Goal: Task Accomplishment & Management: Complete application form

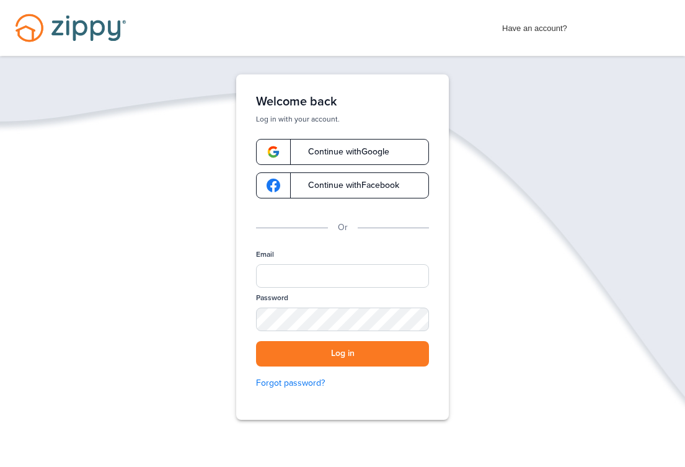
click at [329, 151] on span "Continue with Google" at bounding box center [343, 152] width 94 height 9
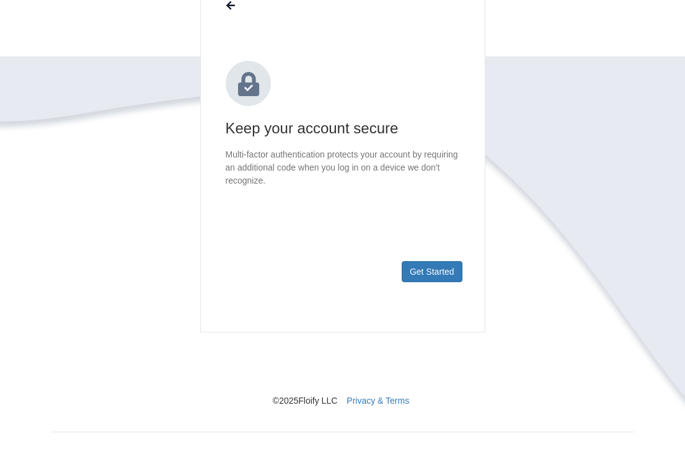
scroll to position [62, 0]
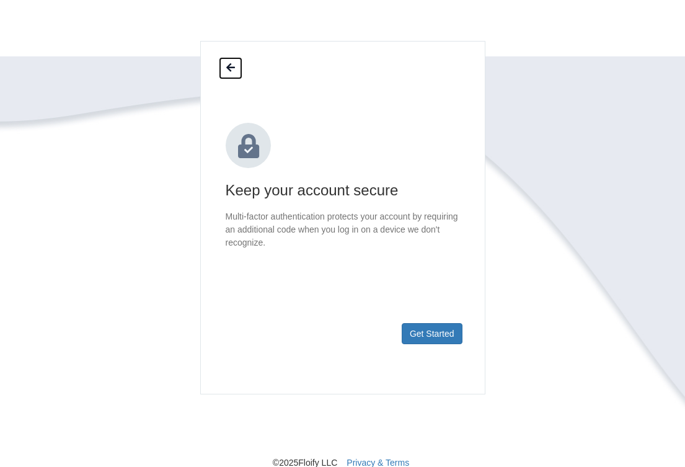
click at [229, 63] on icon at bounding box center [230, 68] width 9 height 10
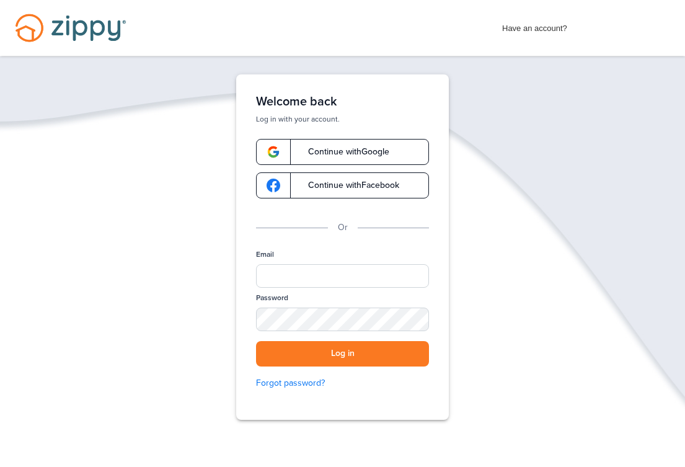
click at [324, 151] on span "Continue with Google" at bounding box center [343, 152] width 94 height 9
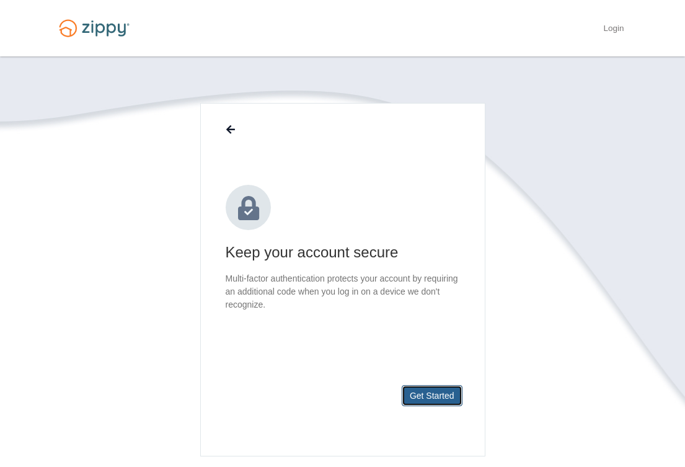
click at [422, 392] on button "Get Started" at bounding box center [432, 395] width 61 height 21
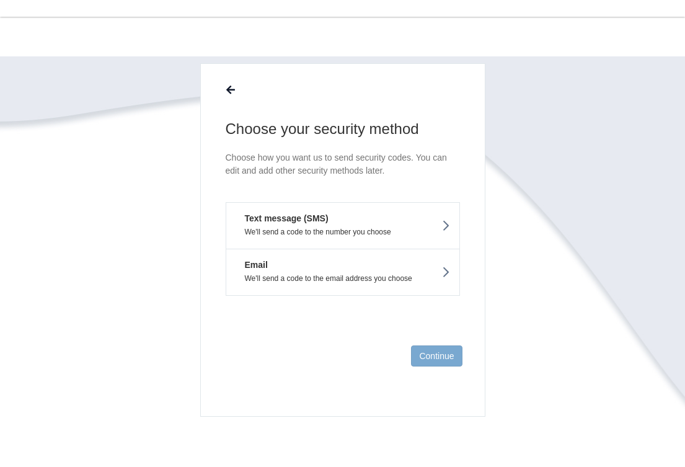
scroll to position [62, 0]
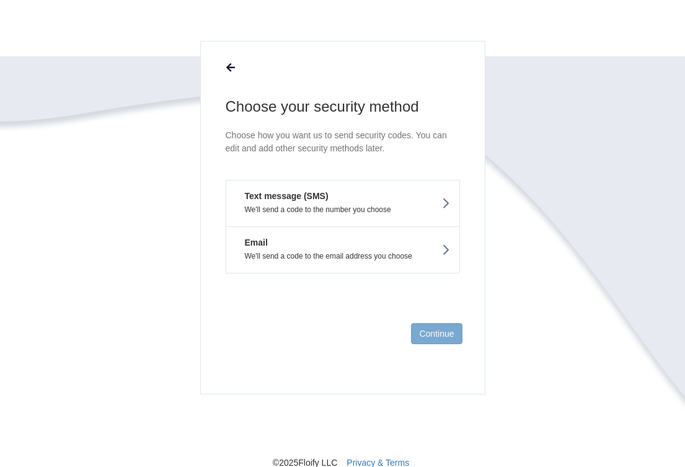
click at [307, 202] on button "Text message (SMS) We'll send a code to the number you choose" at bounding box center [343, 203] width 234 height 46
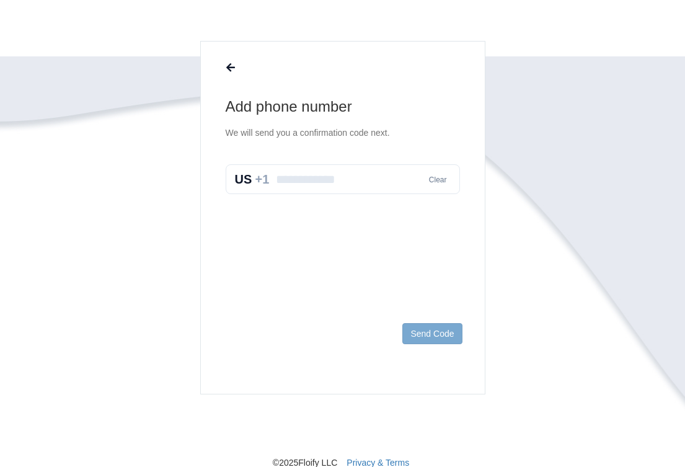
click at [307, 178] on input "text" at bounding box center [343, 179] width 234 height 30
type input "**********"
click at [434, 332] on button "Send Code" at bounding box center [432, 333] width 60 height 21
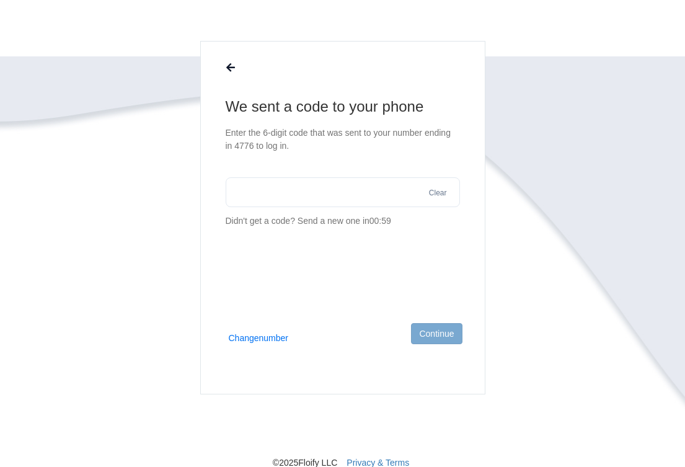
click at [337, 195] on input "text" at bounding box center [343, 192] width 234 height 30
type input "******"
click at [438, 334] on button "Continue" at bounding box center [436, 333] width 51 height 21
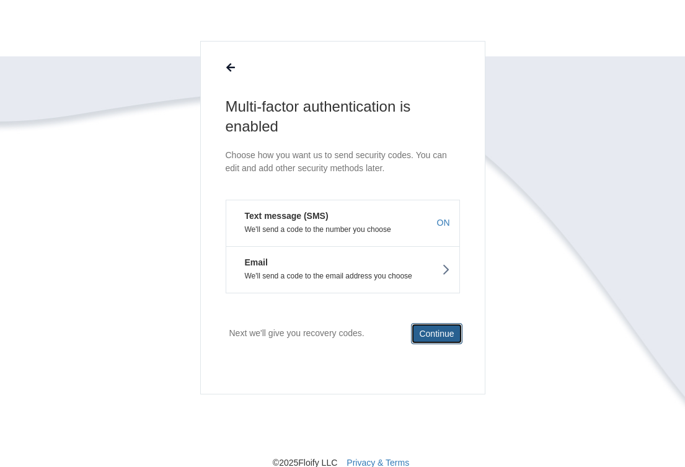
click at [436, 337] on button "Continue" at bounding box center [436, 333] width 51 height 21
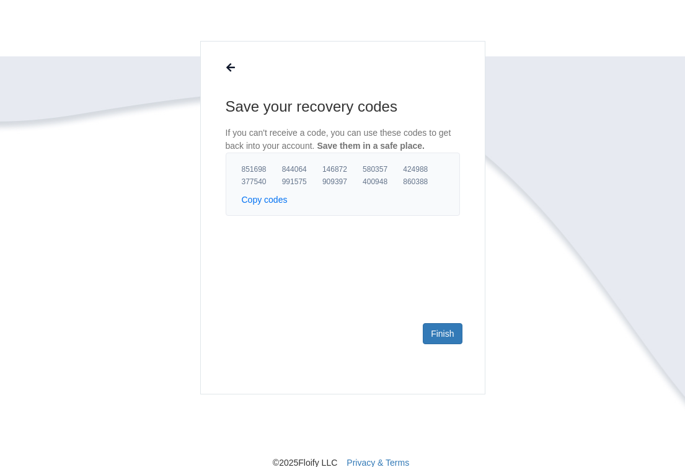
click at [271, 200] on button "Copy codes" at bounding box center [265, 199] width 46 height 12
click at [440, 331] on link "Finish" at bounding box center [442, 333] width 39 height 21
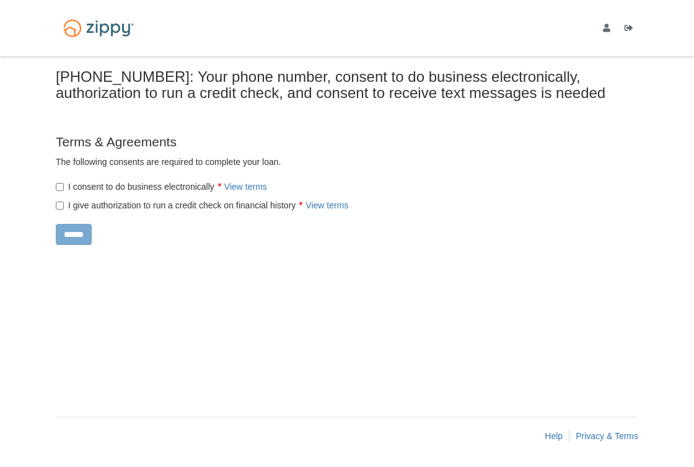
click at [198, 304] on div "× × Your phone number, consent to do business electronically, authorization to …" at bounding box center [347, 230] width 583 height 348
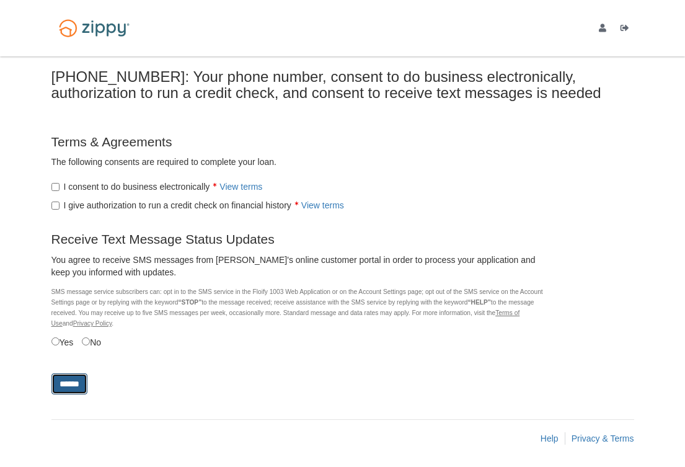
click at [77, 387] on input "******" at bounding box center [69, 383] width 36 height 21
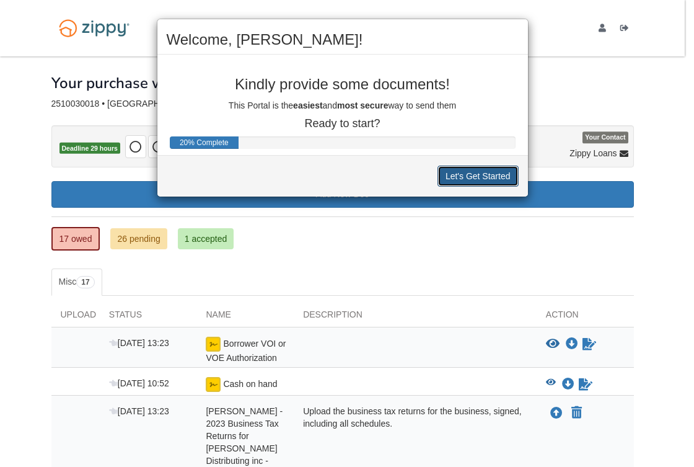
click at [465, 175] on button "Let's Get Started" at bounding box center [478, 176] width 81 height 21
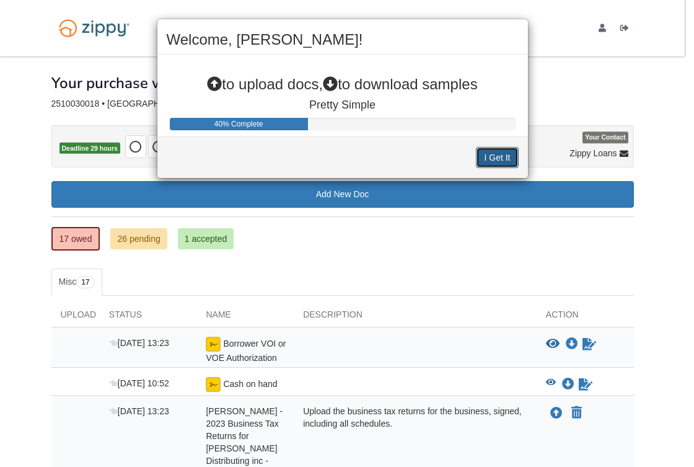
click at [501, 159] on button "I Get It" at bounding box center [497, 157] width 42 height 21
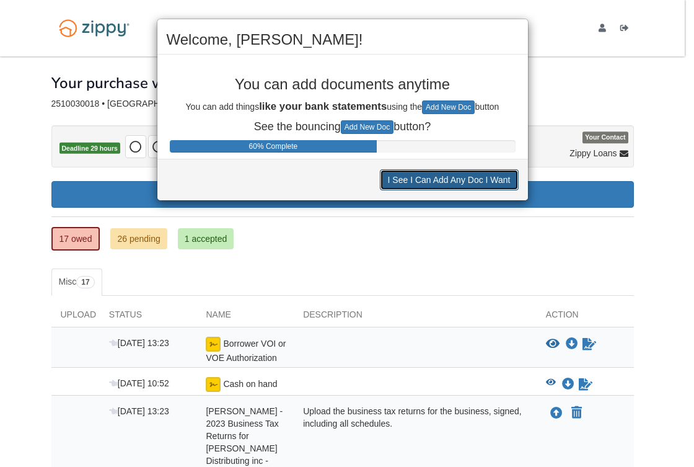
click at [437, 181] on button "I See I Can Add Any Doc I Want" at bounding box center [449, 179] width 139 height 21
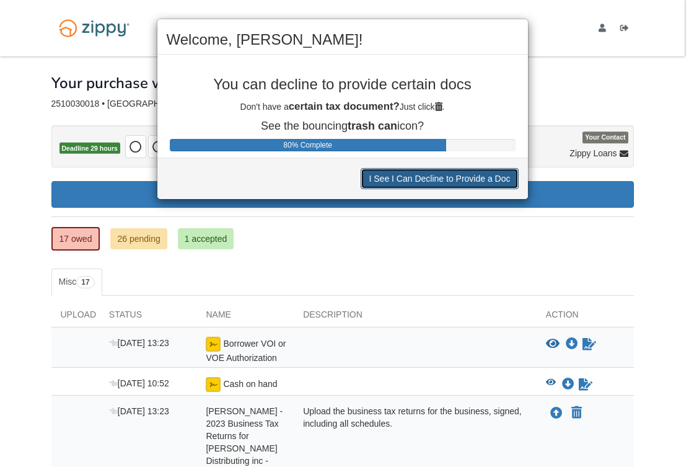
click at [417, 178] on button "I See I Can Decline to Provide a Doc" at bounding box center [439, 178] width 157 height 21
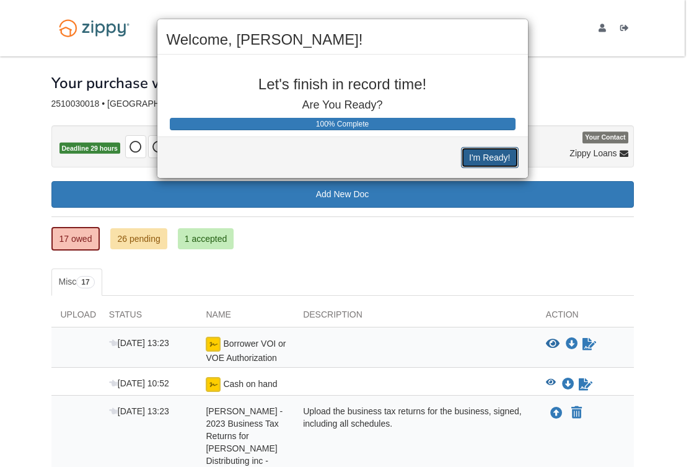
click at [487, 153] on button "I'm Ready!" at bounding box center [489, 157] width 57 height 21
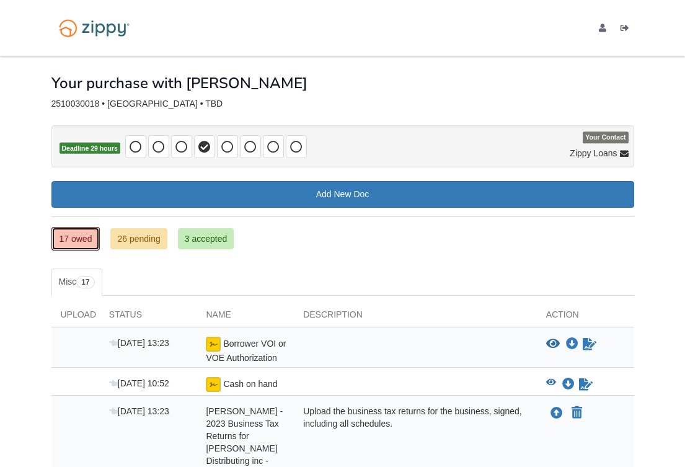
click at [67, 239] on link "17 owed" at bounding box center [75, 239] width 49 height 24
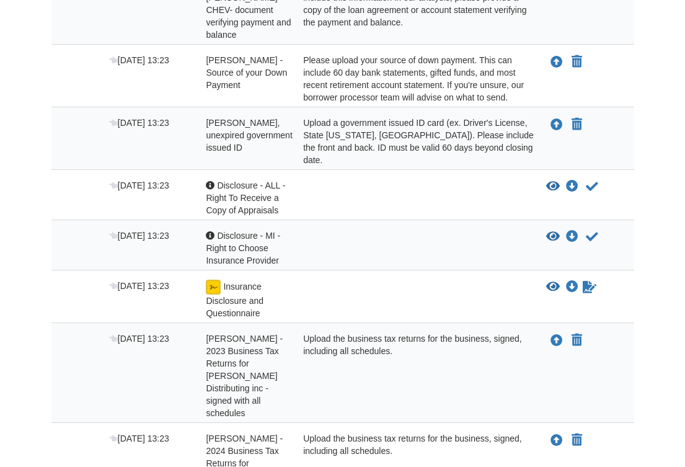
scroll to position [722, 0]
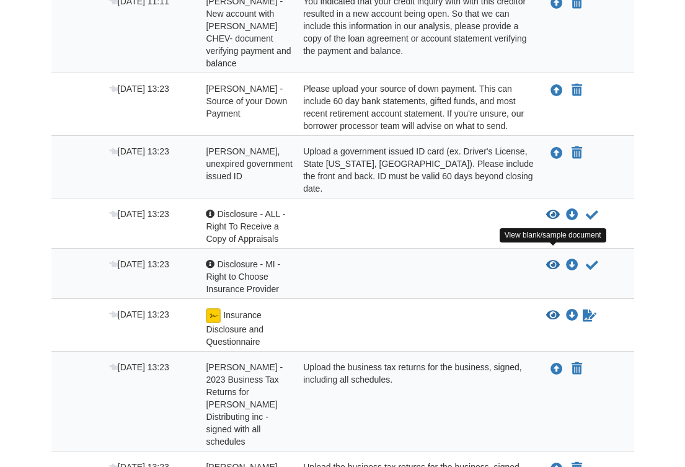
click at [552, 309] on icon "View Insurance Disclosure and Questionnaire" at bounding box center [553, 315] width 14 height 12
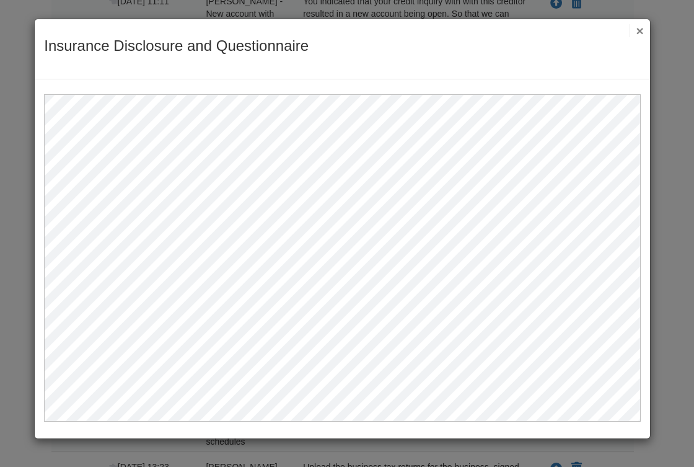
click at [638, 29] on button "×" at bounding box center [636, 30] width 14 height 13
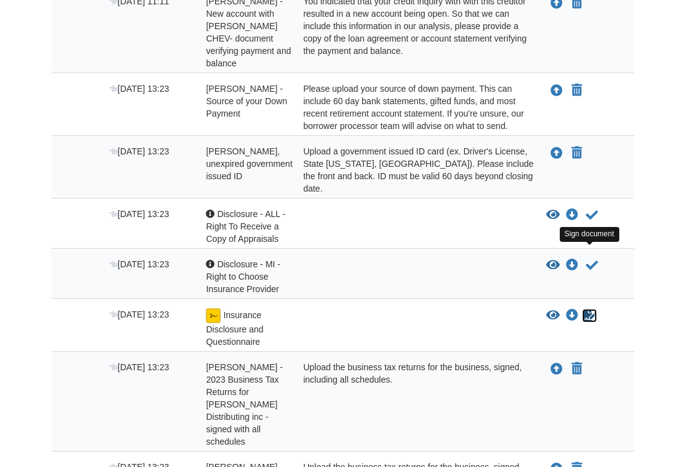
click at [591, 309] on icon "Sign Form" at bounding box center [590, 315] width 14 height 12
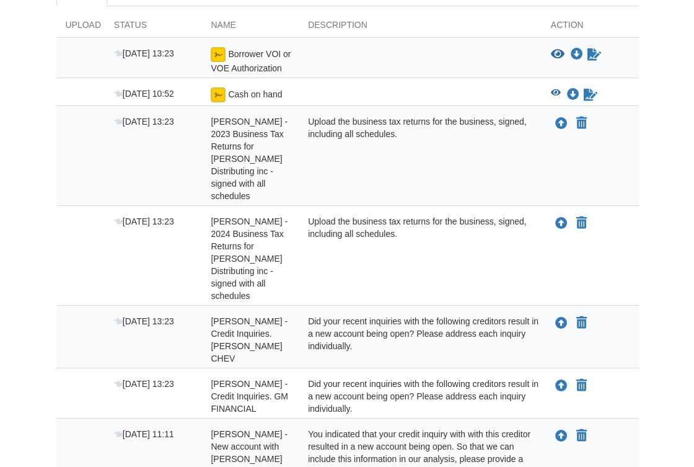
scroll to position [259, 0]
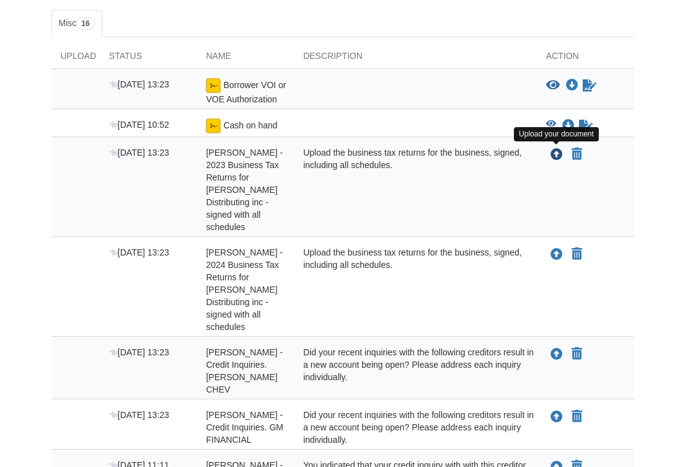
click at [553, 154] on icon "Upload Christopher Anderson - 2023 Business Tax Returns for VanRees Distributin…" at bounding box center [557, 155] width 12 height 12
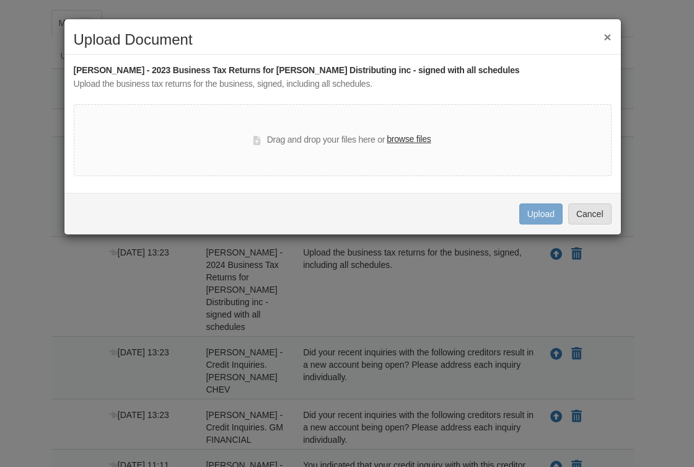
click at [409, 141] on label "browse files" at bounding box center [409, 140] width 44 height 14
click at [0, 0] on input "browse files" at bounding box center [0, 0] width 0 height 0
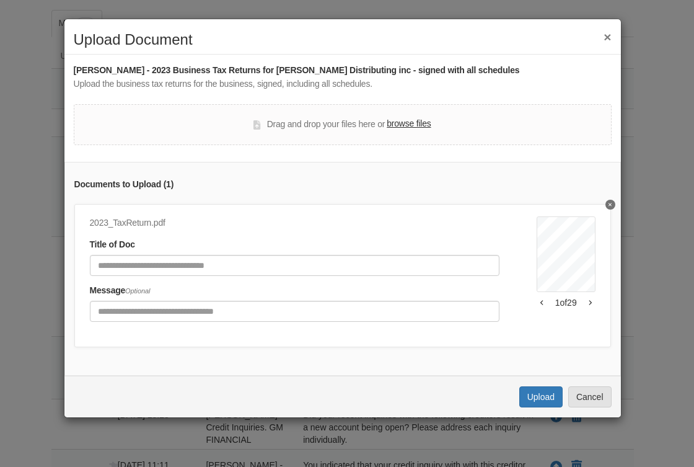
click at [585, 304] on button "button" at bounding box center [590, 302] width 11 height 7
click at [590, 299] on div "2023_TaxReturn.pdf Title of Doc Message Optional Form 1040-ES Payment Voucher I…" at bounding box center [342, 275] width 537 height 143
click at [585, 301] on button "button" at bounding box center [590, 302] width 11 height 7
click at [537, 303] on button "button" at bounding box center [542, 302] width 11 height 7
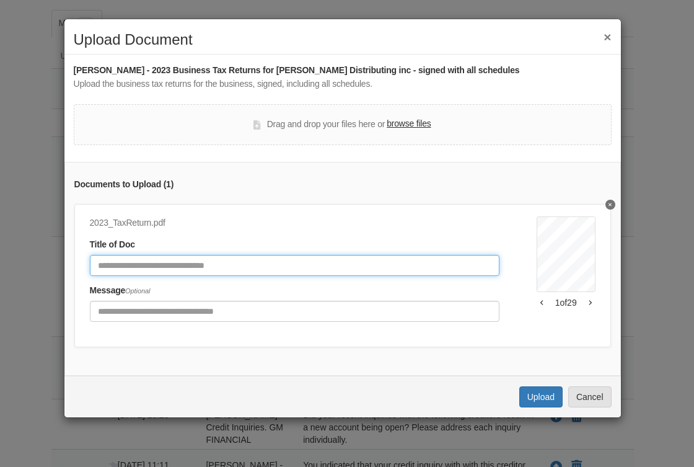
click at [216, 265] on input "Document Title" at bounding box center [295, 265] width 410 height 21
click at [186, 268] on input "Document Title" at bounding box center [295, 265] width 410 height 21
type input "**********"
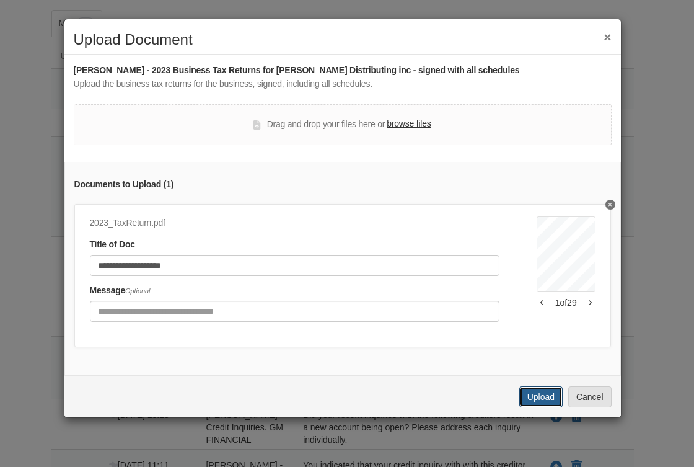
click at [547, 407] on button "Upload" at bounding box center [541, 396] width 43 height 21
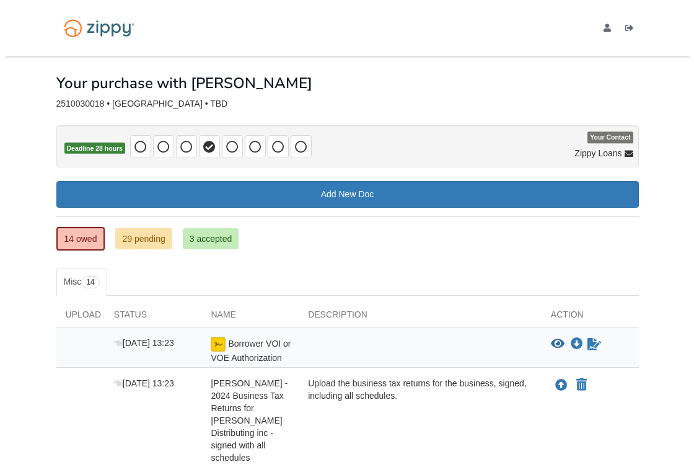
scroll to position [259, 0]
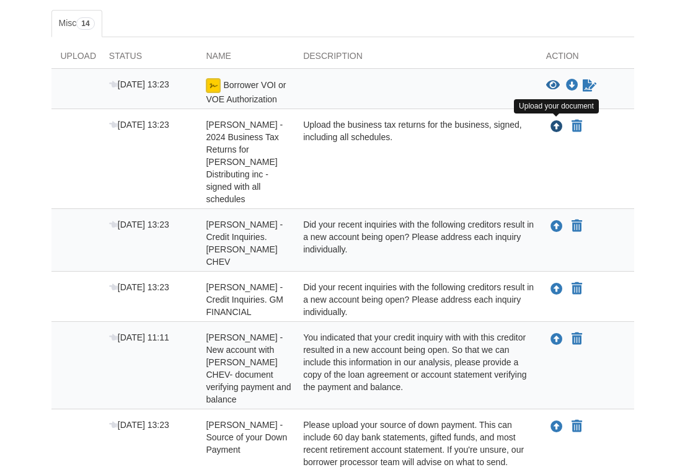
click at [554, 127] on icon "Upload Christopher Anderson - 2024 Business Tax Returns for VanRees Distributin…" at bounding box center [557, 127] width 12 height 12
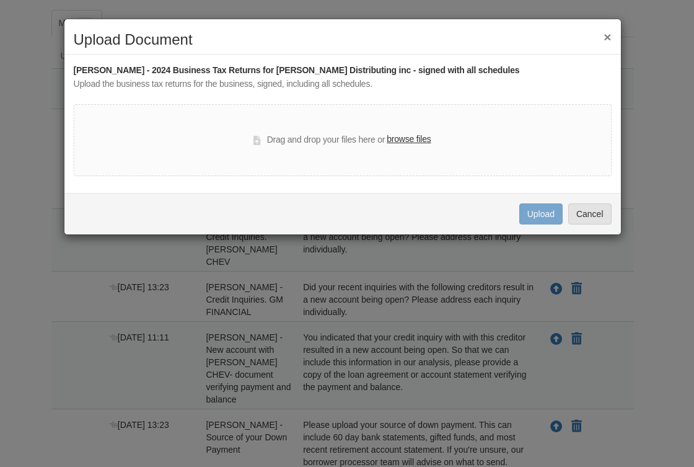
click at [415, 138] on label "browse files" at bounding box center [409, 140] width 44 height 14
click at [0, 0] on input "browse files" at bounding box center [0, 0] width 0 height 0
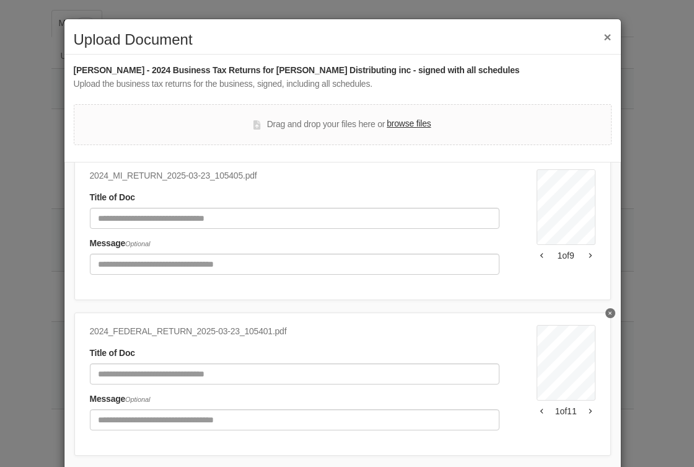
scroll to position [69, 0]
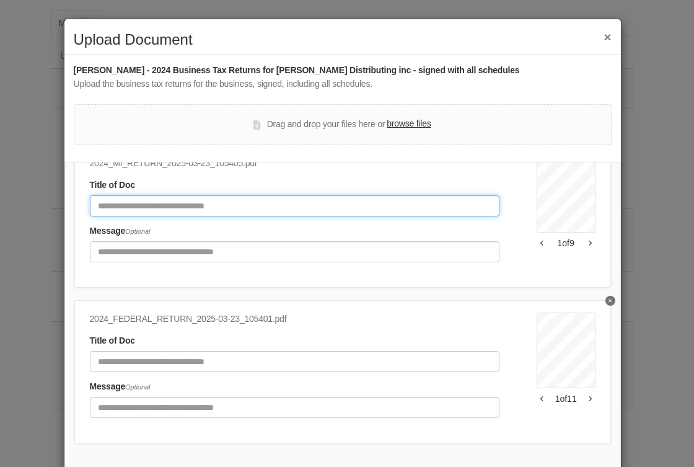
click at [210, 195] on input "Document Title" at bounding box center [295, 205] width 410 height 21
type input "**********"
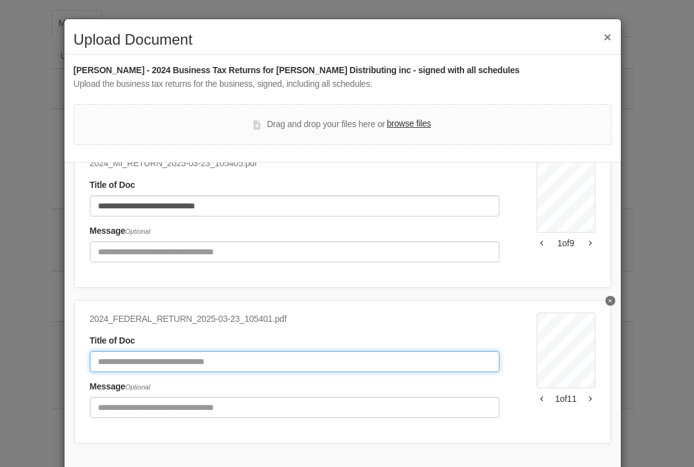
click at [190, 352] on input "Document Title" at bounding box center [295, 361] width 410 height 21
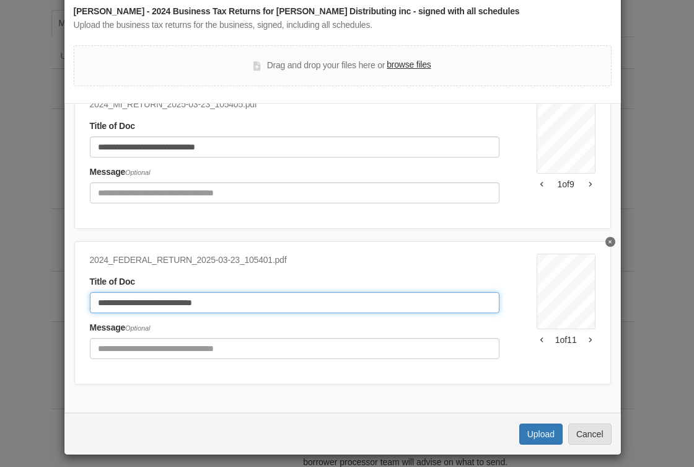
scroll to position [66, 0]
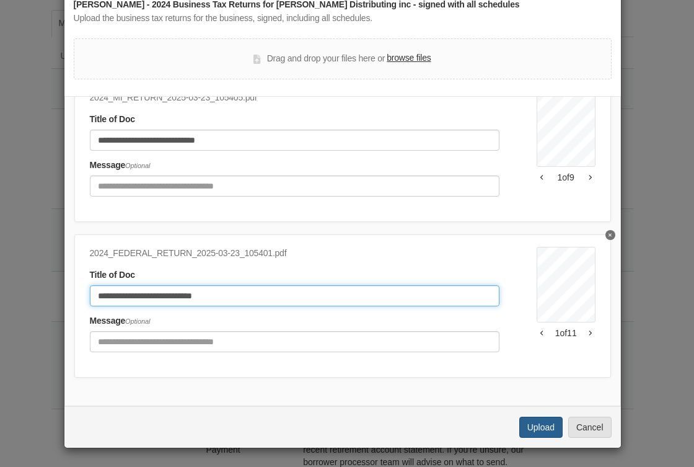
type input "**********"
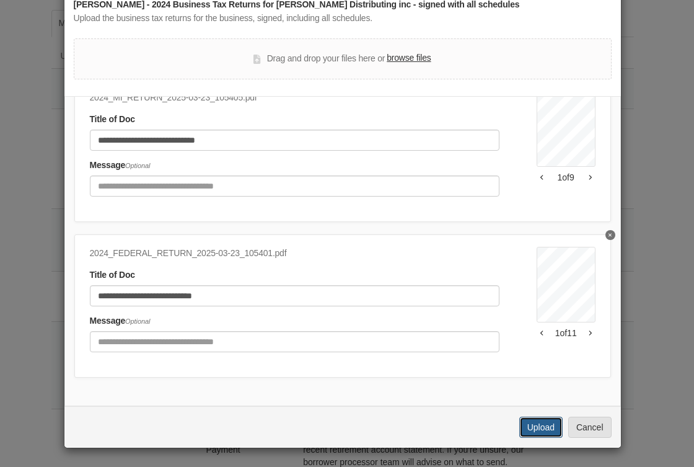
click at [528, 428] on button "Upload" at bounding box center [541, 427] width 43 height 21
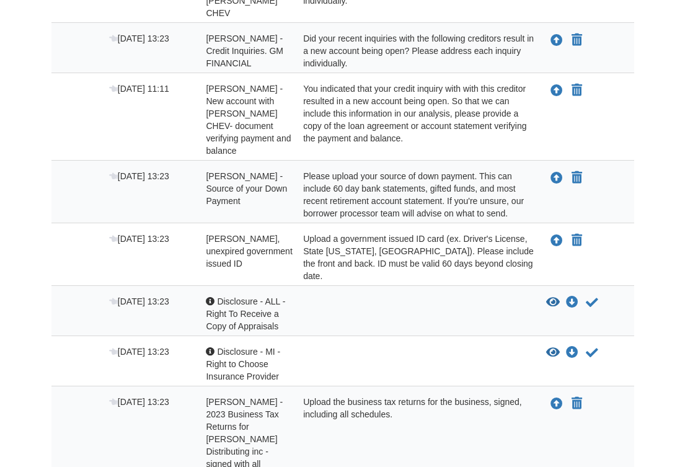
scroll to position [405, 0]
